Goal: Task Accomplishment & Management: Complete application form

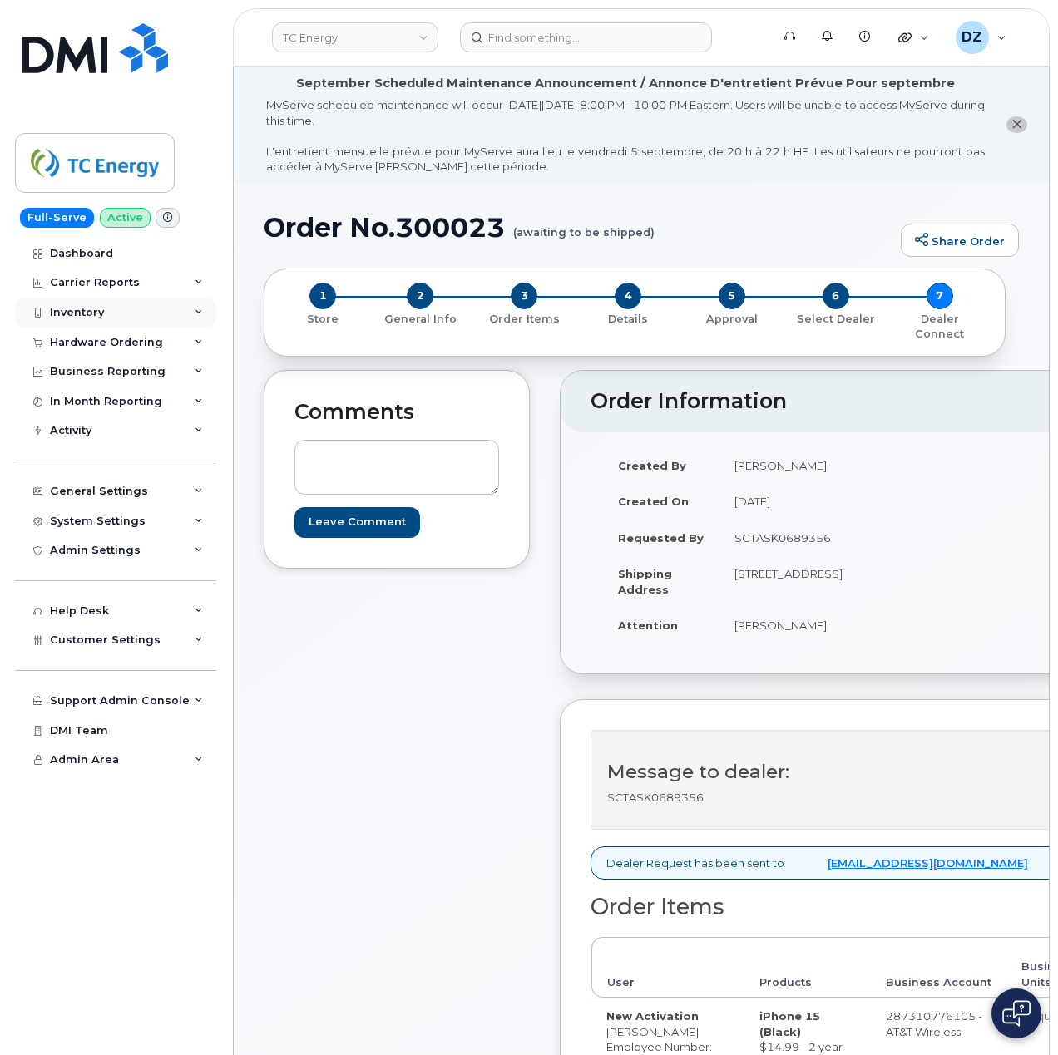
scroll to position [665, 0]
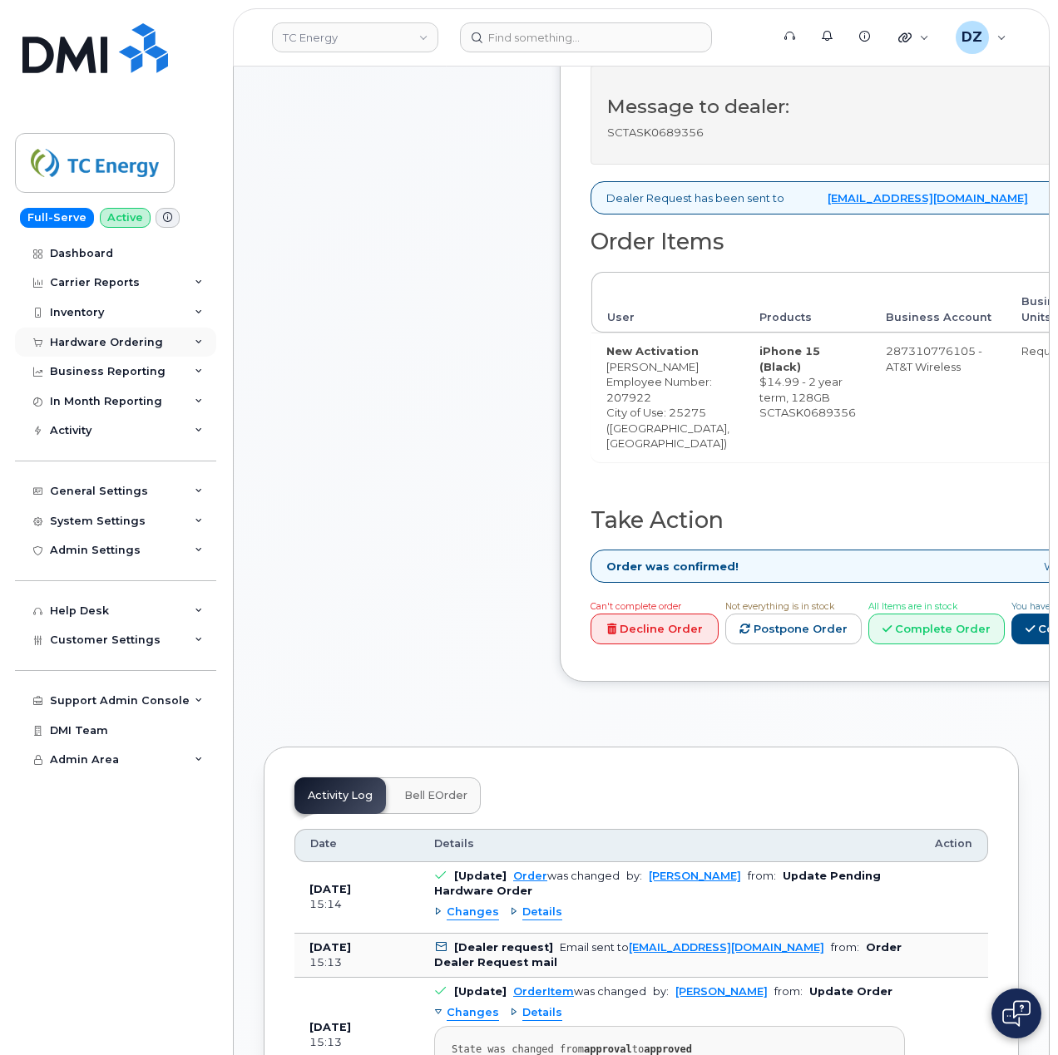
click at [160, 343] on div "Hardware Ordering" at bounding box center [115, 343] width 201 height 30
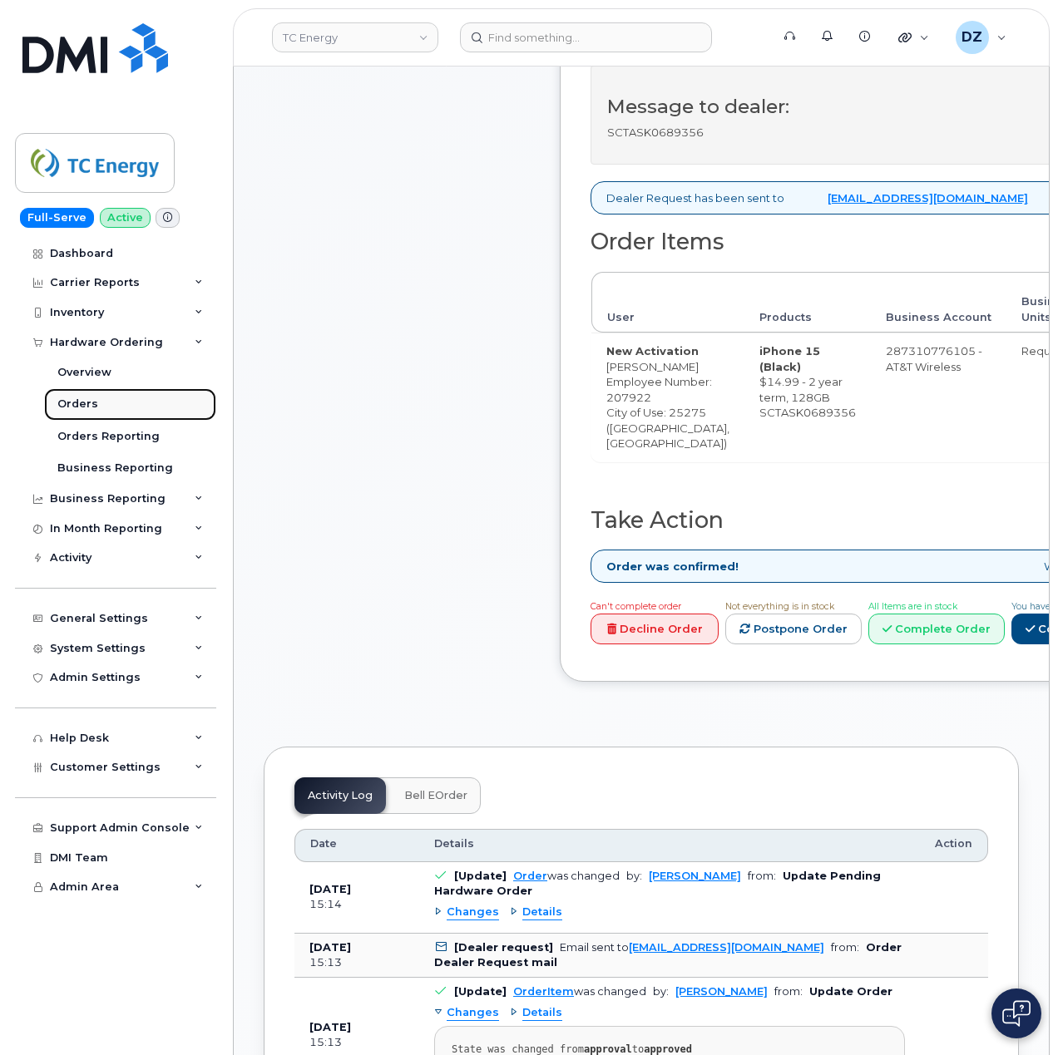
click at [115, 403] on link "Orders" at bounding box center [130, 404] width 172 height 32
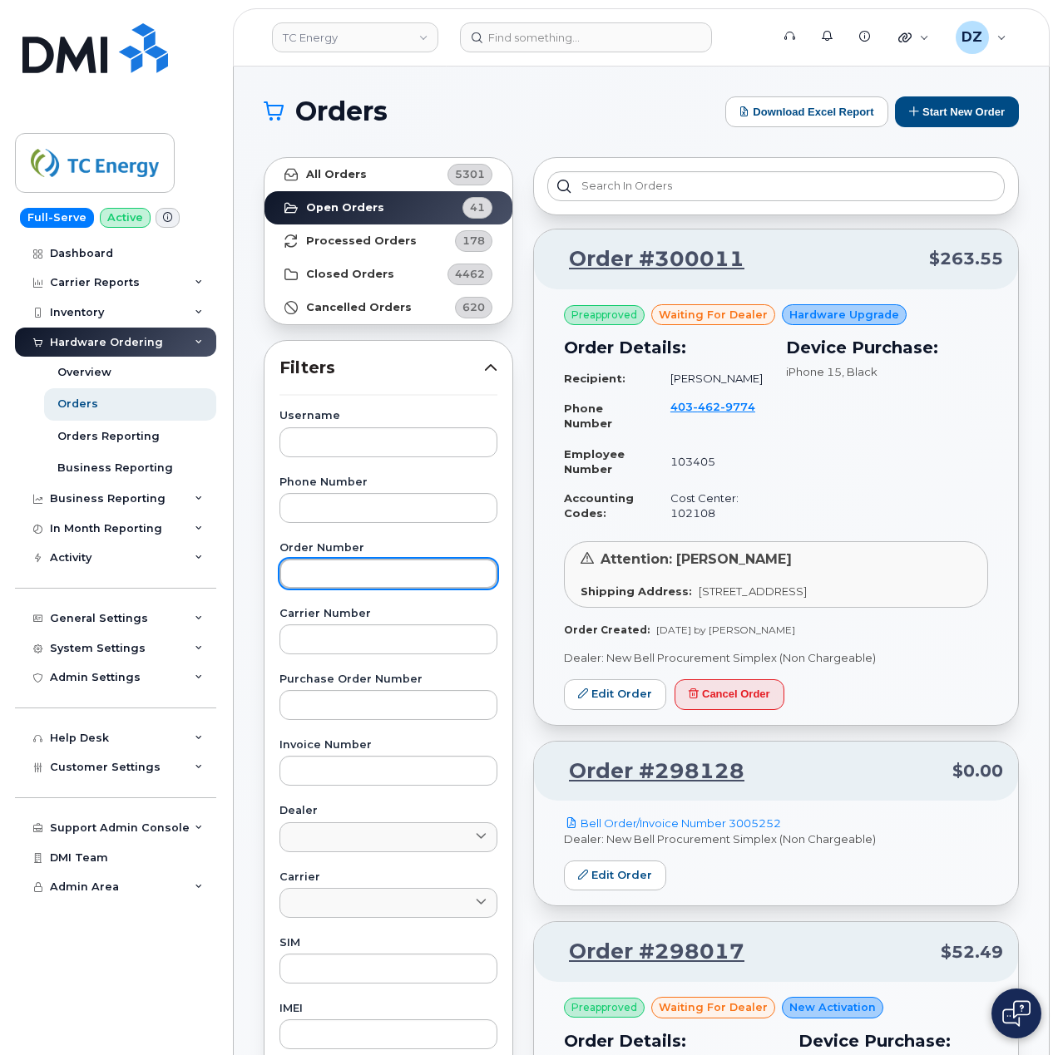
click at [380, 570] on input "text" at bounding box center [388, 574] width 218 height 30
paste input "300011"
type input "300011"
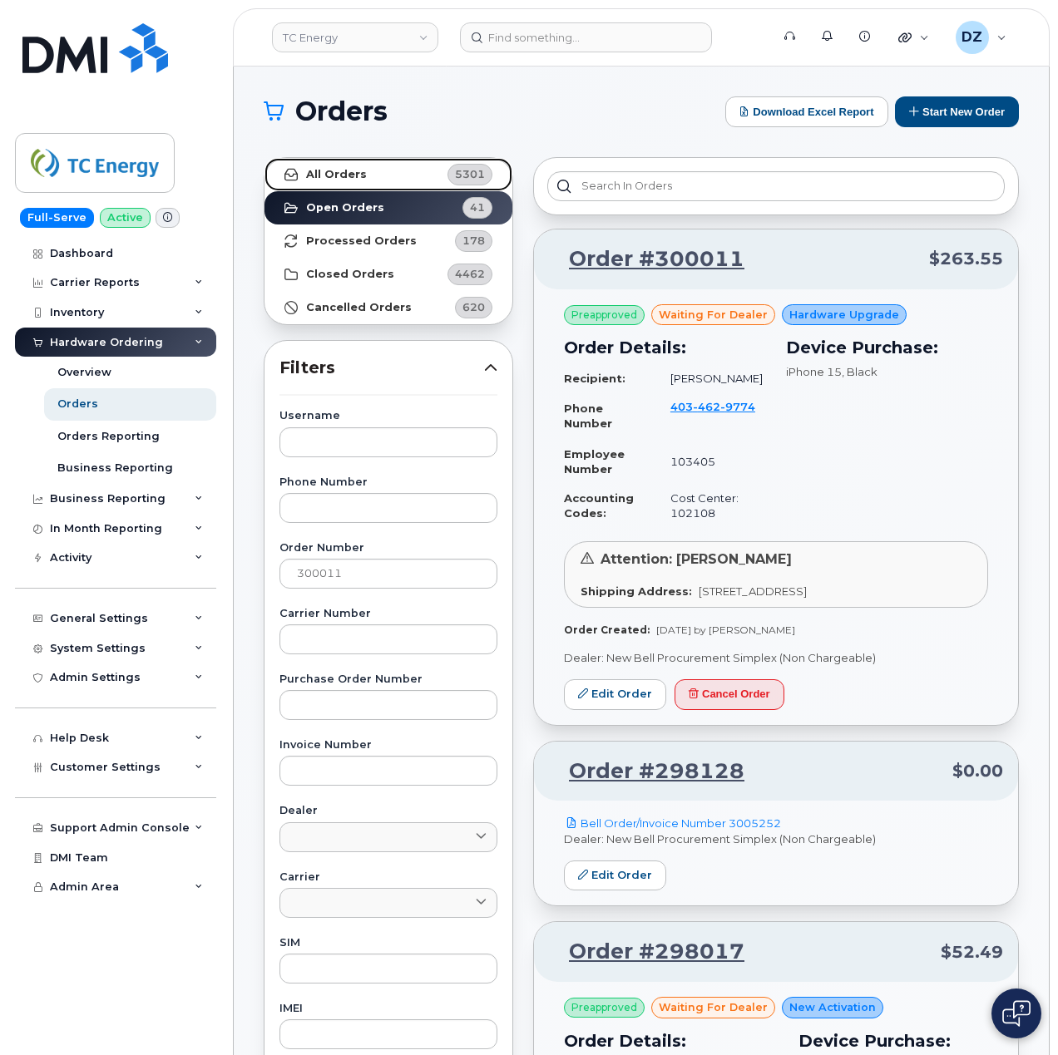
click at [399, 177] on link "All Orders 5301" at bounding box center [388, 174] width 248 height 33
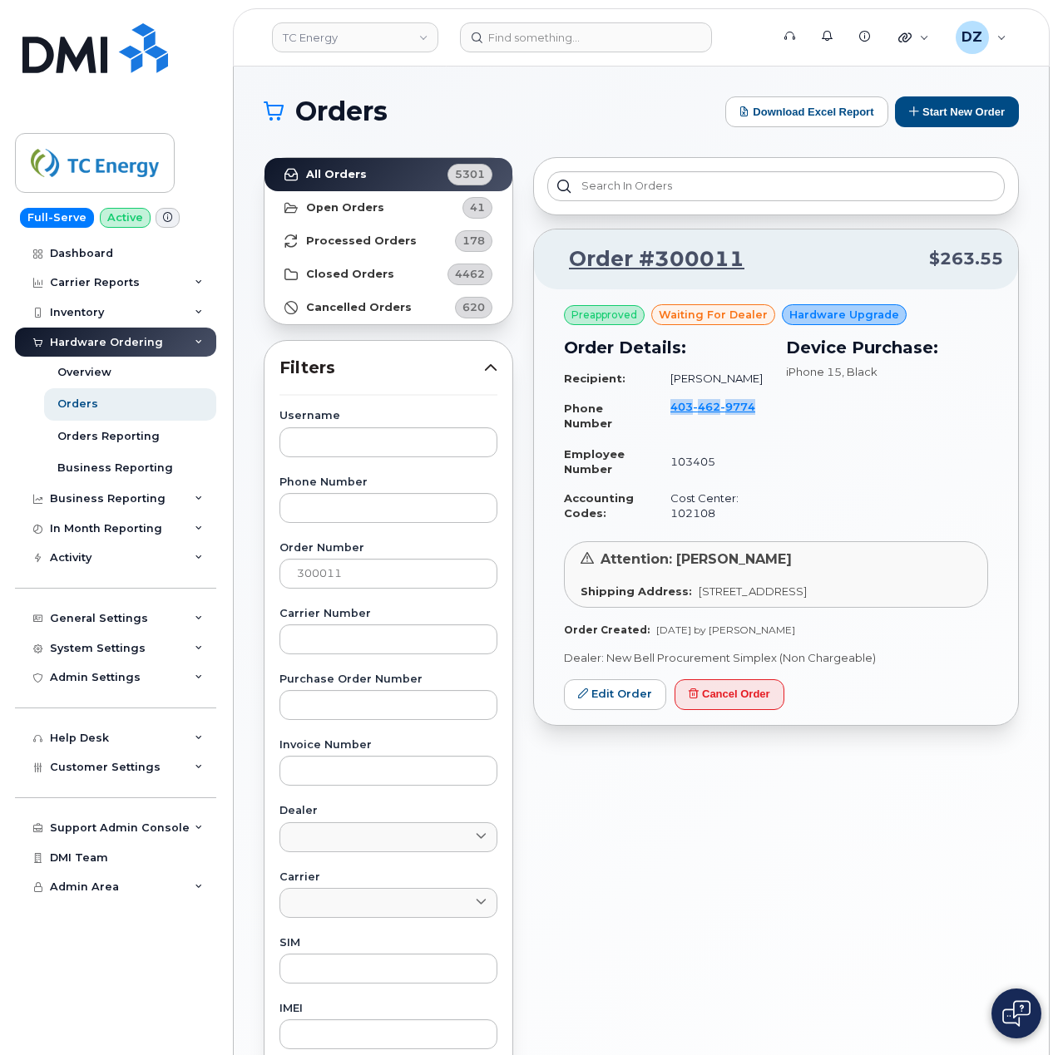
drag, startPoint x: 759, startPoint y: 406, endPoint x: 669, endPoint y: 414, distance: 90.2
click at [669, 414] on td "403 462 9774" at bounding box center [710, 415] width 111 height 47
copy span "403 462 9774"
drag, startPoint x: 692, startPoint y: 590, endPoint x: 799, endPoint y: 590, distance: 107.3
click at [799, 590] on span "[STREET_ADDRESS]" at bounding box center [752, 591] width 108 height 13
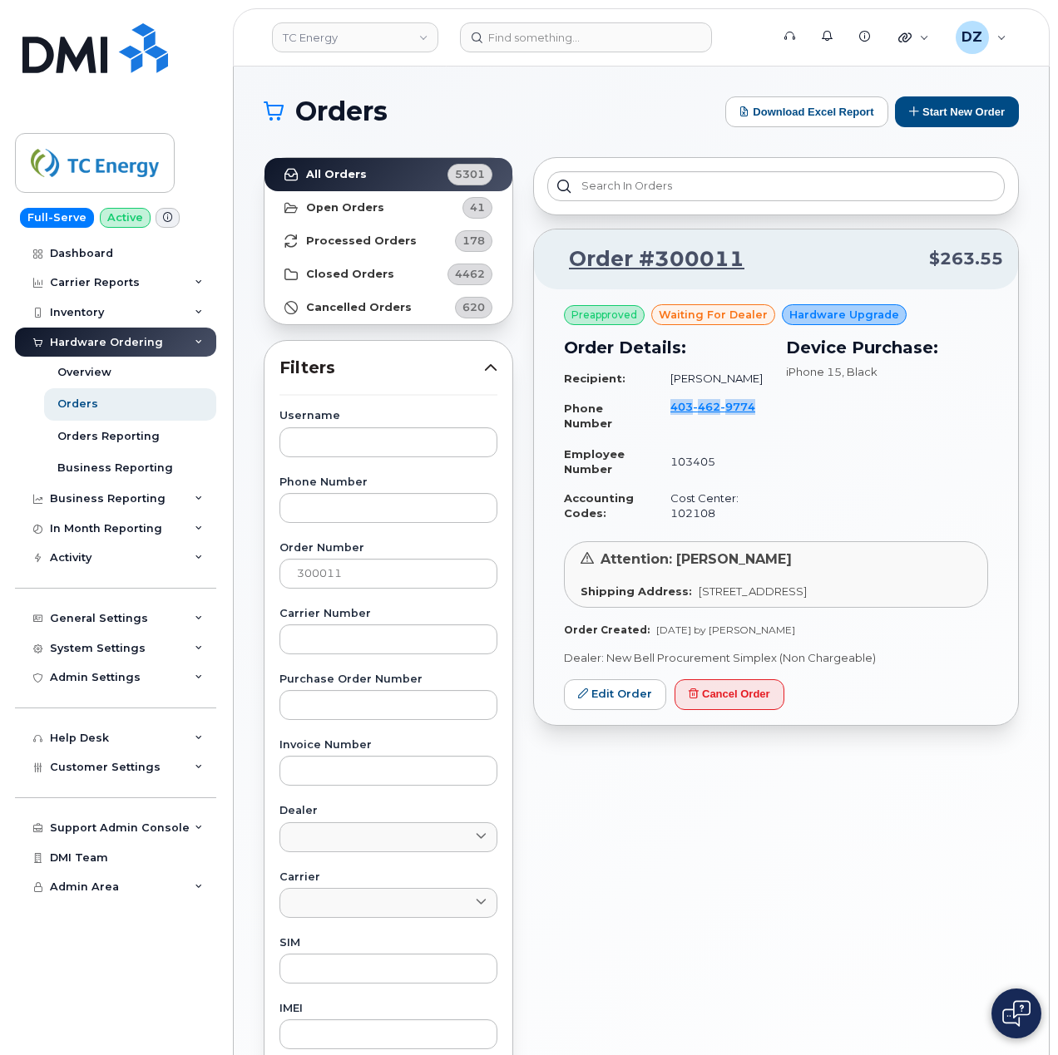
copy span "923 Suncastle Dr SE"
click at [807, 589] on span "[STREET_ADDRESS]" at bounding box center [752, 591] width 108 height 13
click at [807, 587] on span "[STREET_ADDRESS]" at bounding box center [752, 591] width 108 height 13
copy span "T2X 2M4"
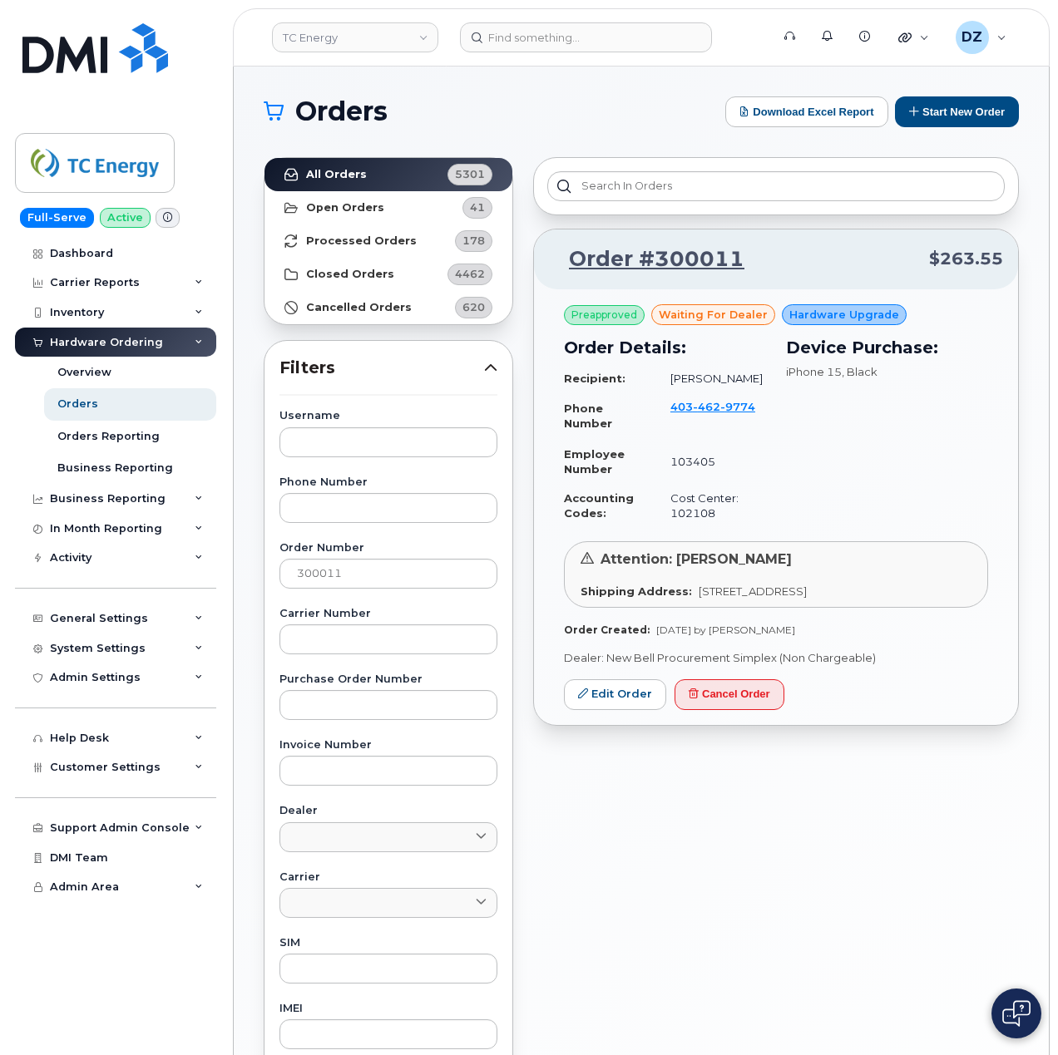
click at [695, 376] on td "[PERSON_NAME]" at bounding box center [710, 378] width 111 height 29
drag, startPoint x: 695, startPoint y: 376, endPoint x: 747, endPoint y: 377, distance: 51.6
click at [696, 377] on td "[PERSON_NAME]" at bounding box center [710, 378] width 111 height 29
click at [747, 377] on td "[PERSON_NAME]" at bounding box center [710, 378] width 111 height 29
copy td "[PERSON_NAME]"
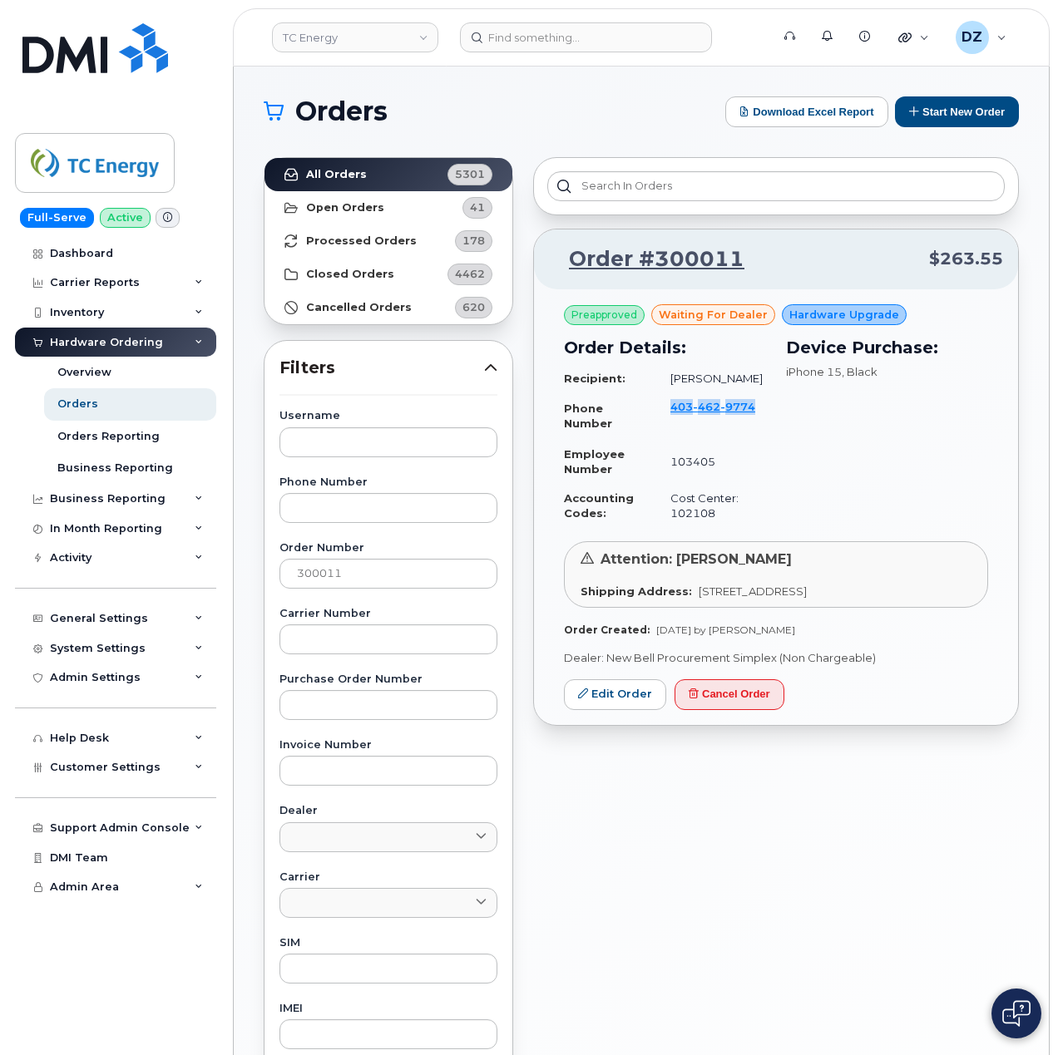
drag, startPoint x: 763, startPoint y: 407, endPoint x: 675, endPoint y: 412, distance: 88.3
click at [675, 412] on td "403 462 9774" at bounding box center [710, 415] width 111 height 47
copy span "403 462 9774"
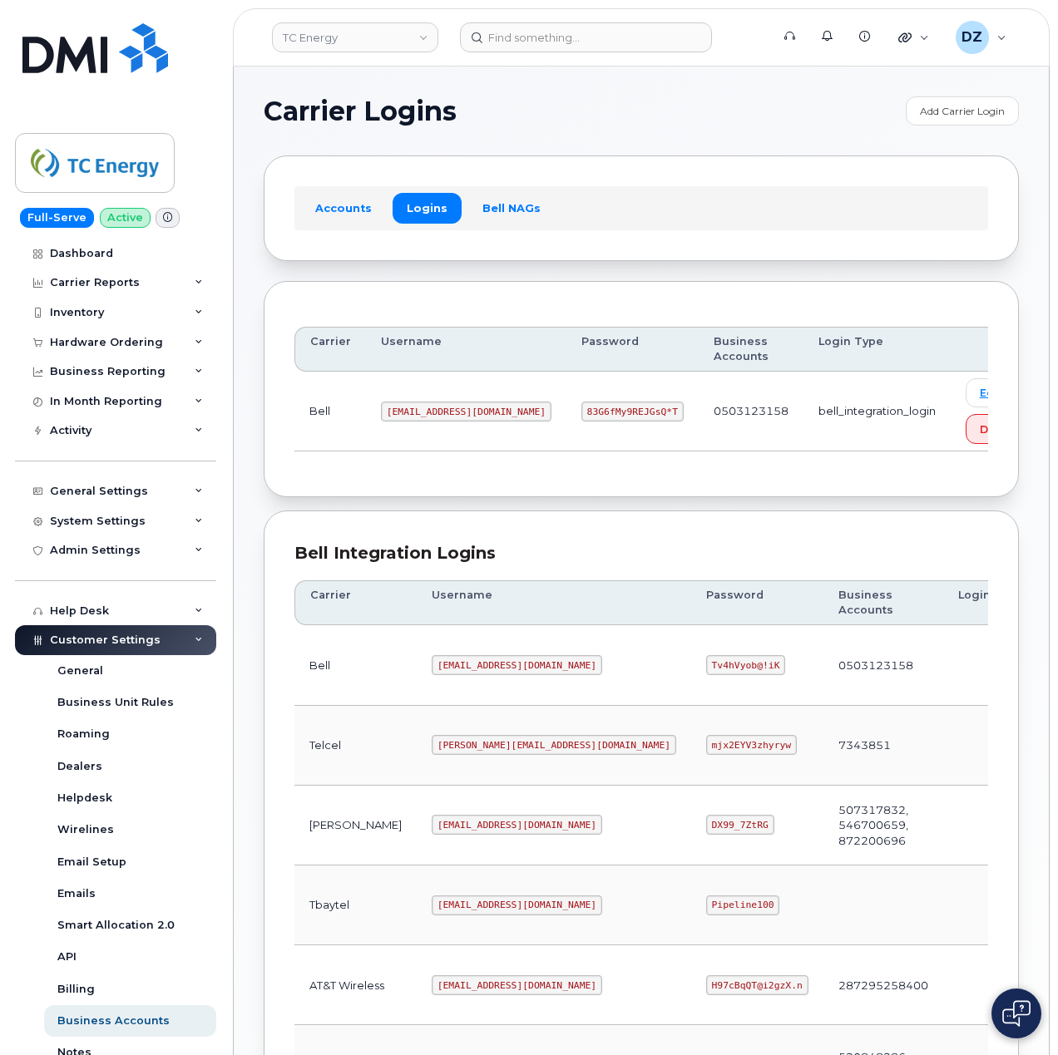
scroll to position [449, 0]
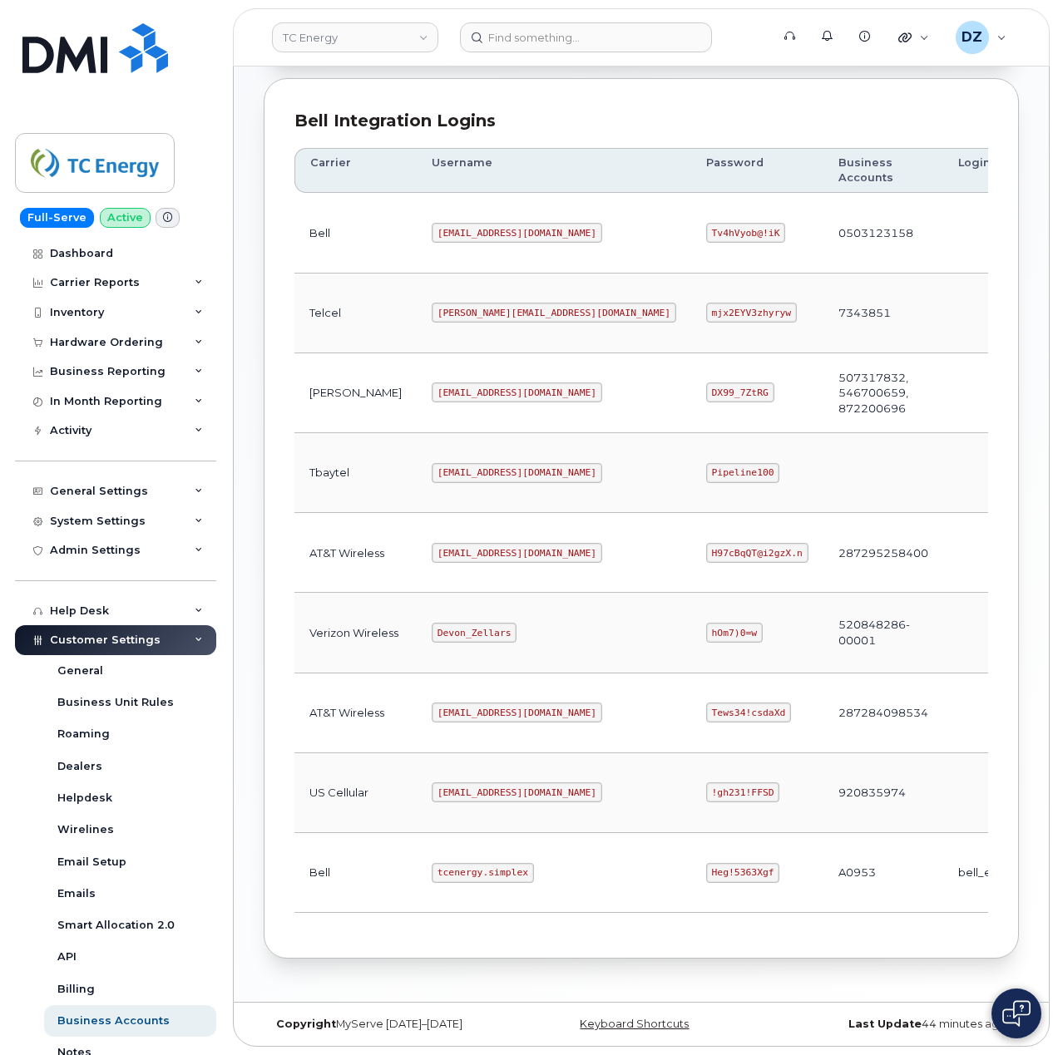
click at [706, 866] on code "Heg!5363Xgf" at bounding box center [743, 873] width 74 height 20
copy code "Heg!5363Xgf"
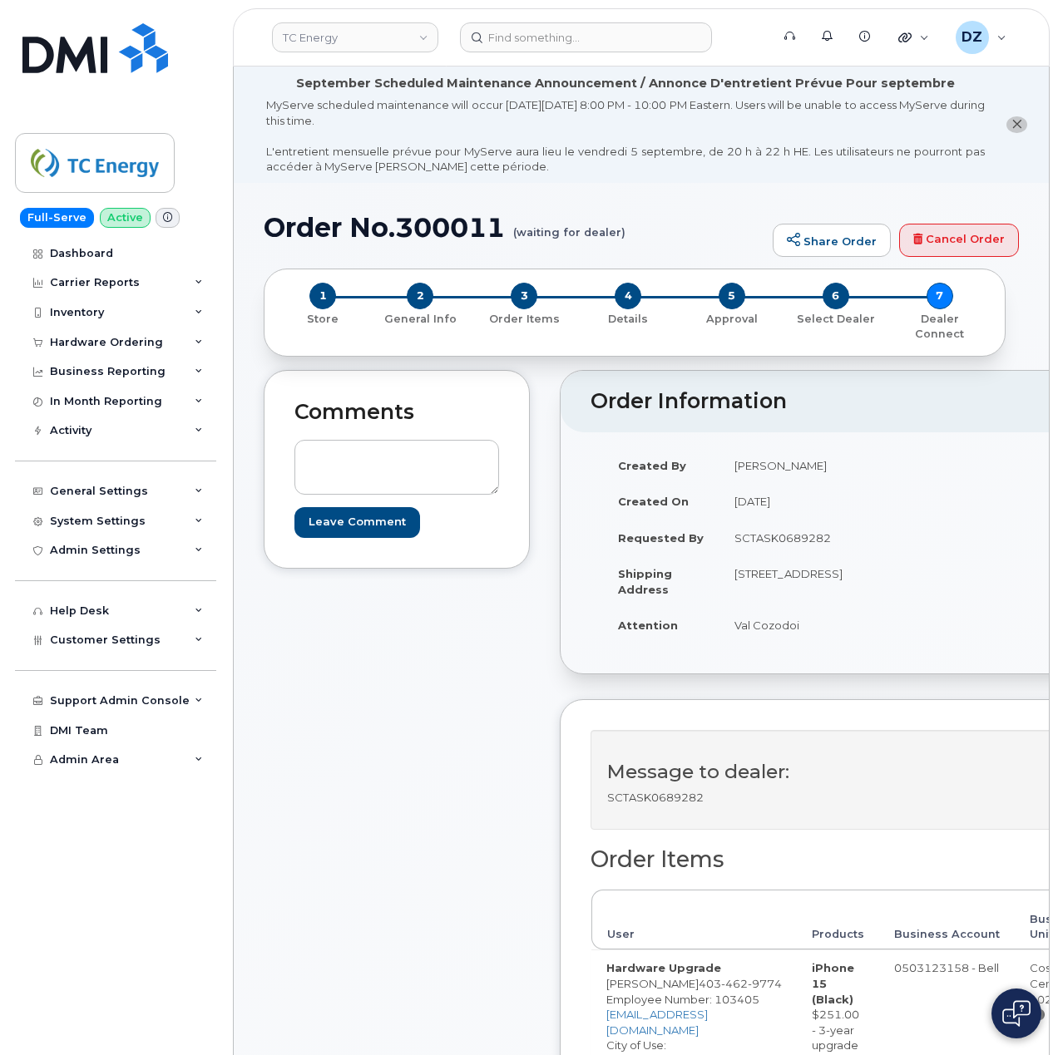
click at [792, 526] on td "SCTASK0689282" at bounding box center [802, 538] width 166 height 37
copy td "SCTASK0689282"
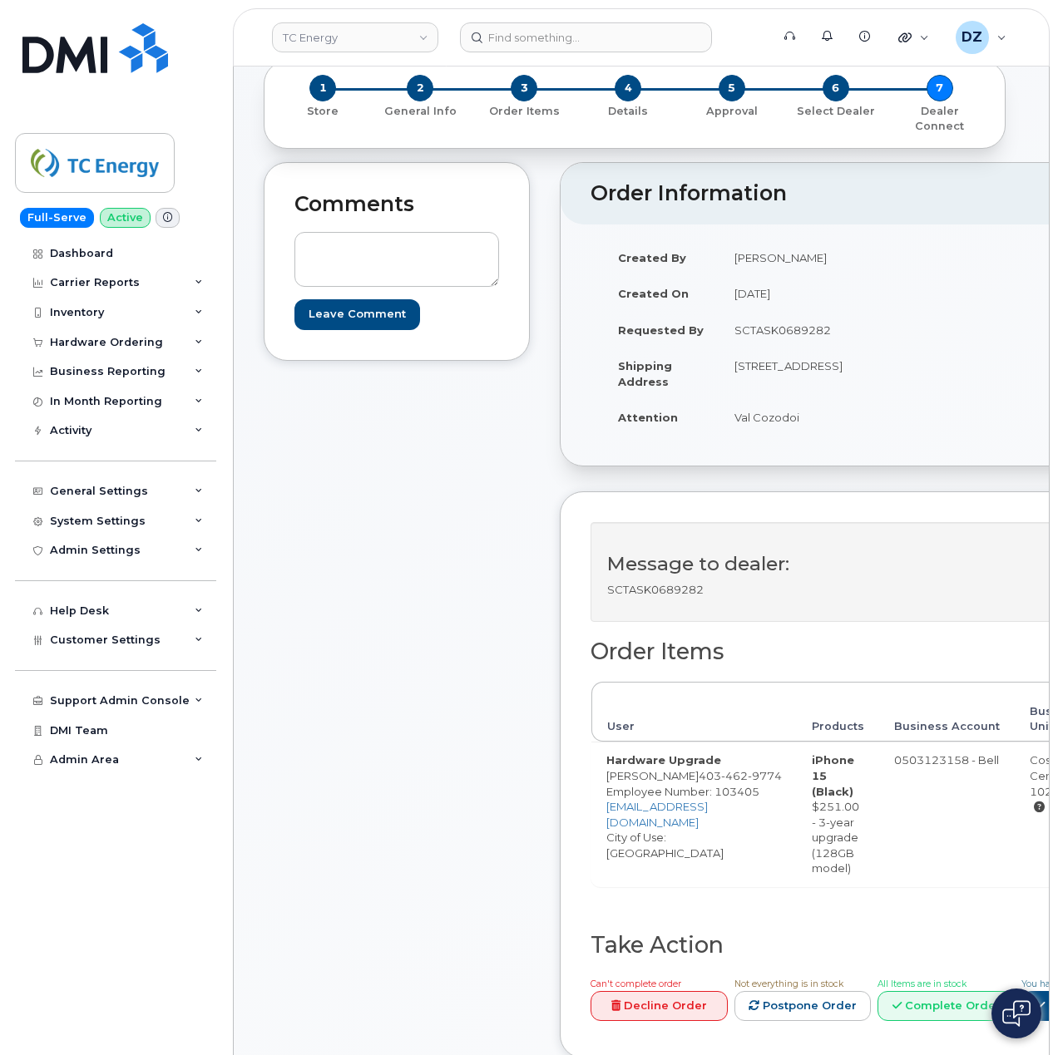
scroll to position [443, 0]
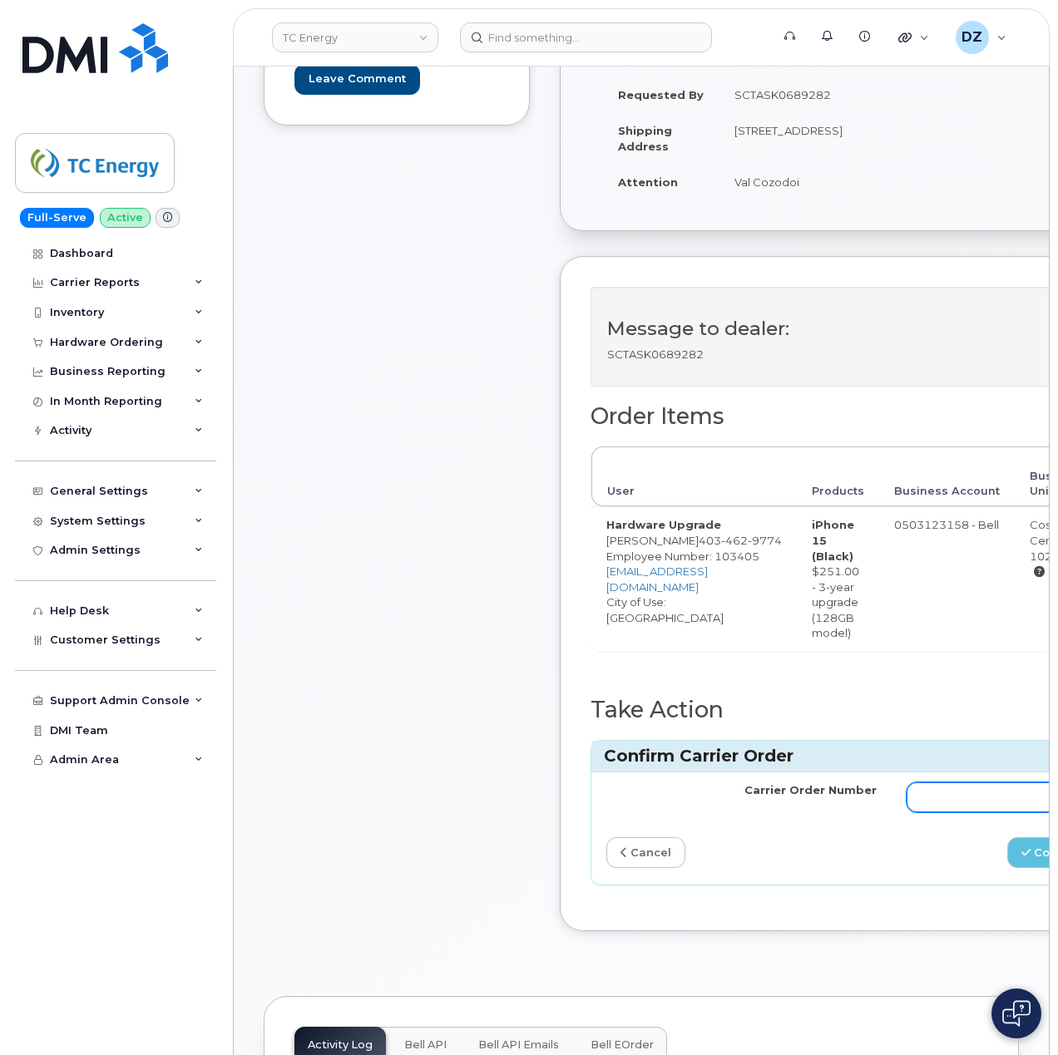
click at [909, 792] on input "Carrier Order Number" at bounding box center [1041, 797] width 270 height 30
paste input "3012935"
type input "3012935"
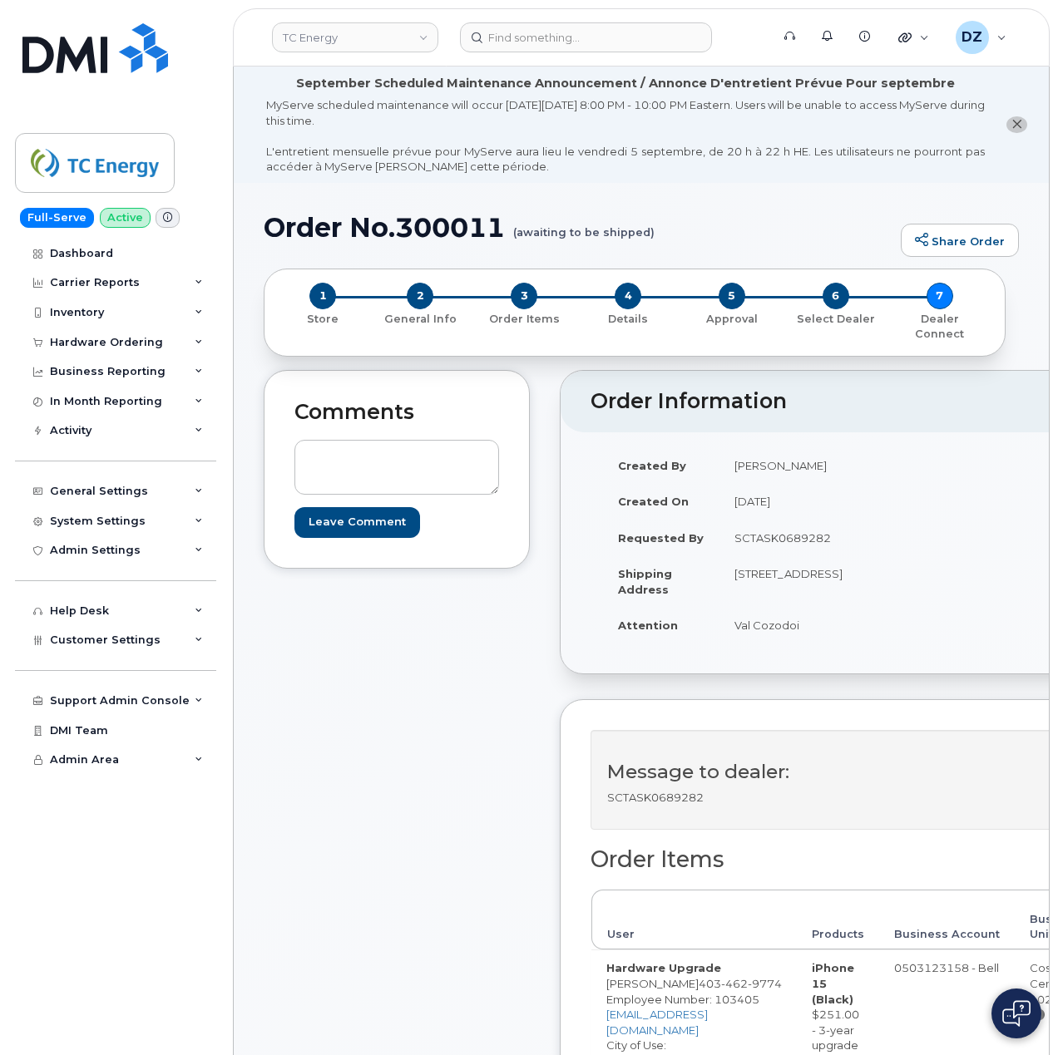
scroll to position [554, 0]
